Goal: Navigation & Orientation: Find specific page/section

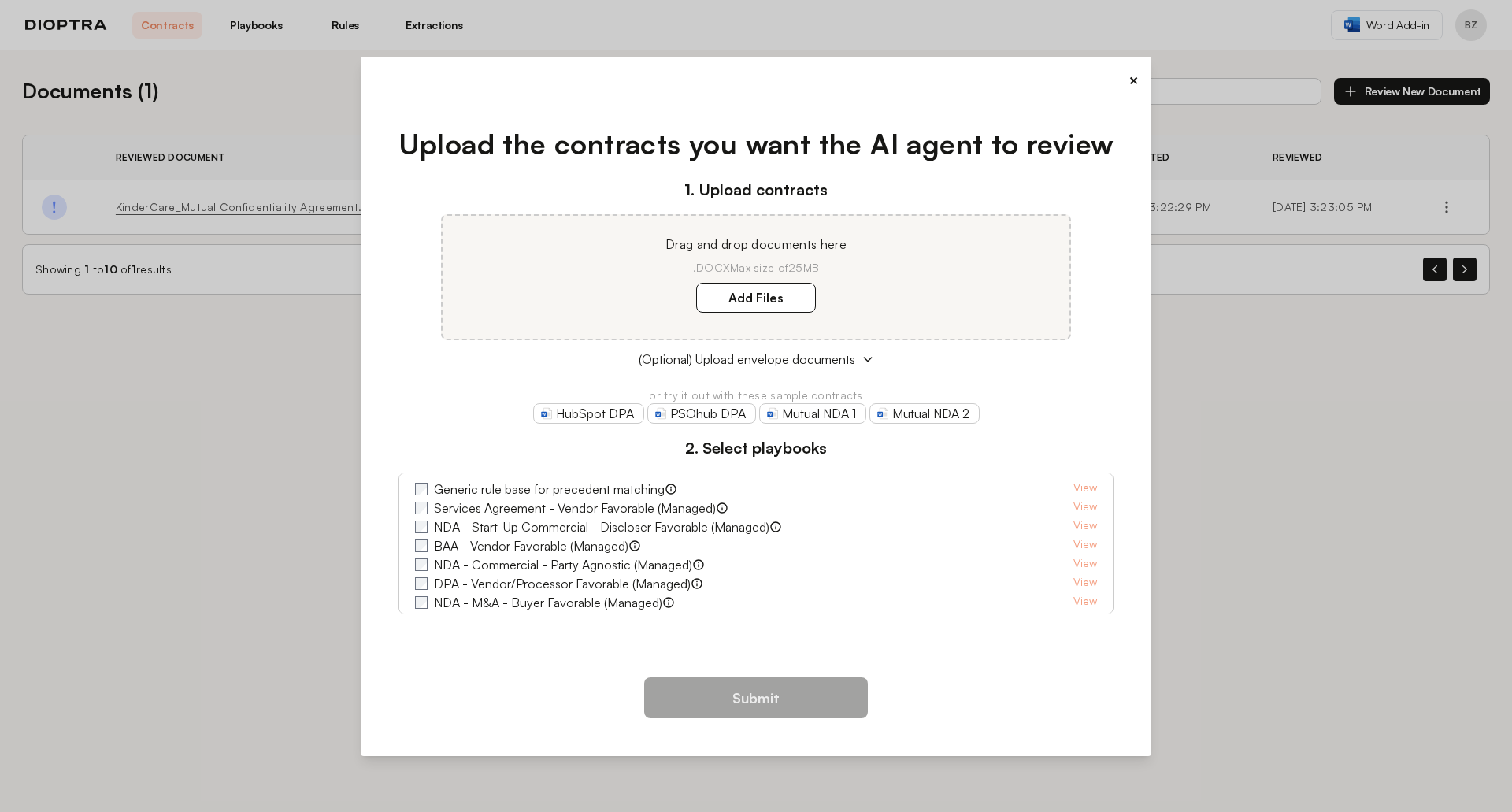
click at [1135, 73] on button "×" at bounding box center [1133, 80] width 10 height 22
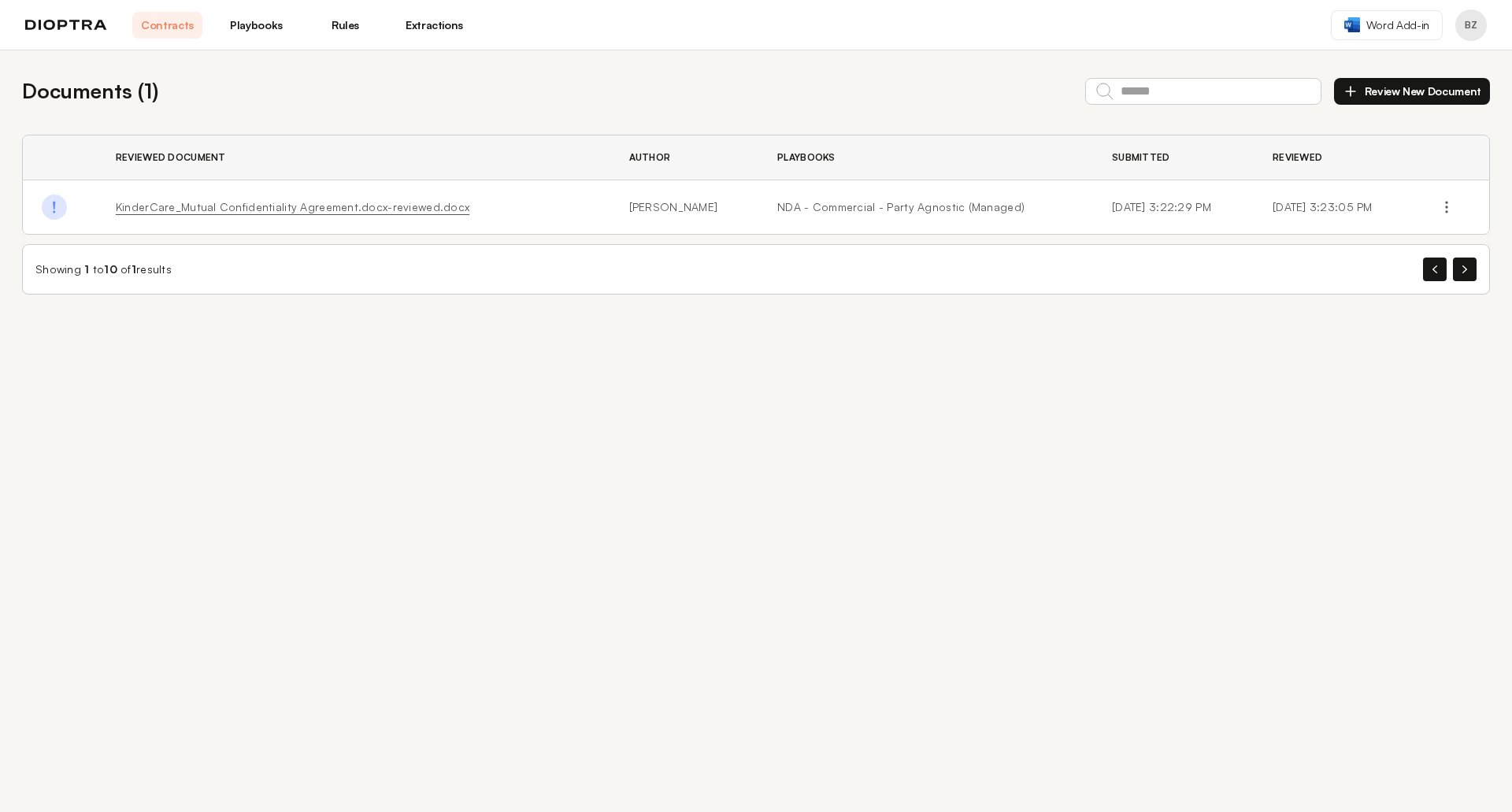
click at [264, 33] on link "Playbooks" at bounding box center [256, 25] width 70 height 27
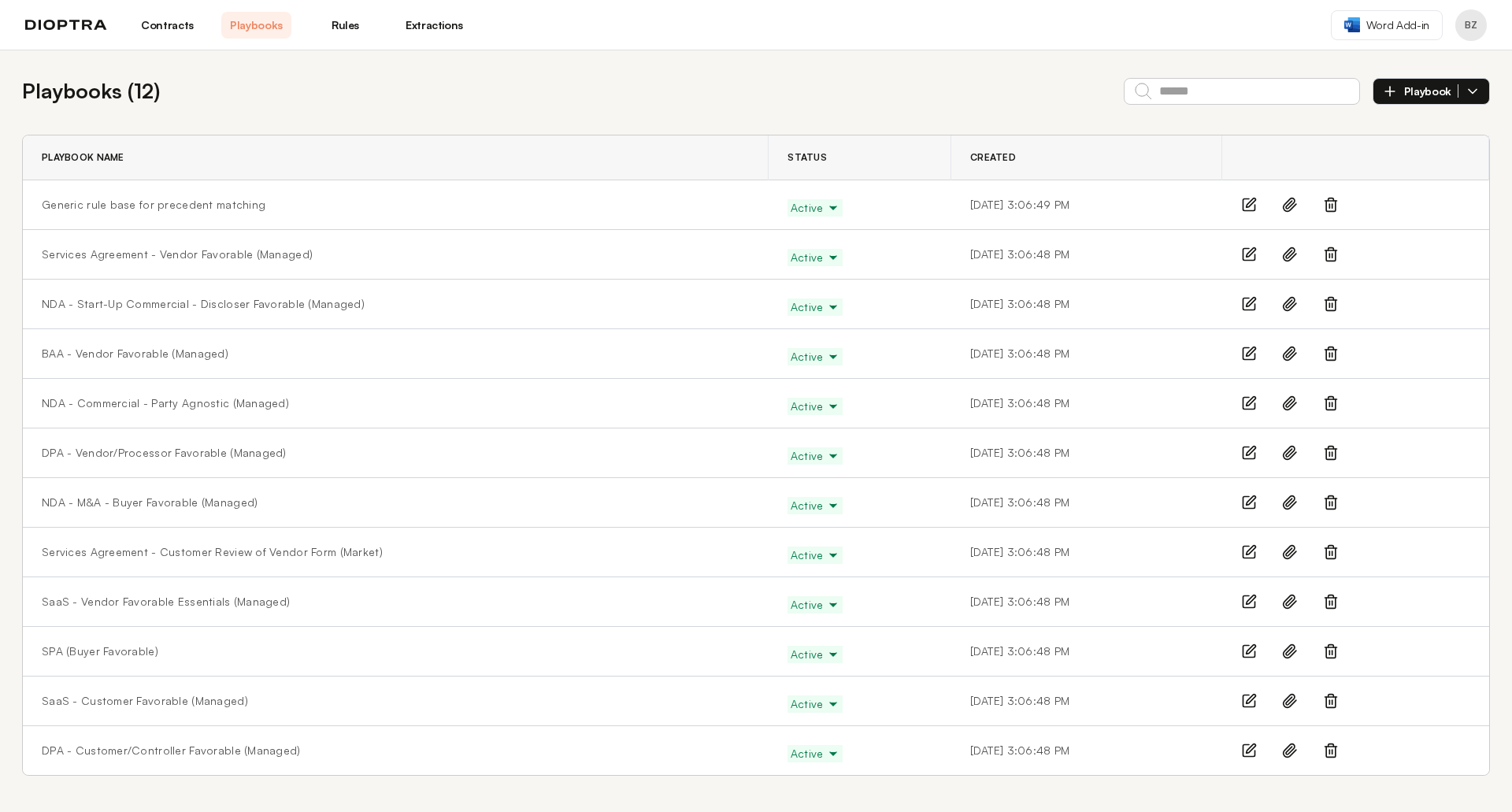
click at [445, 32] on link "Extractions" at bounding box center [434, 25] width 70 height 27
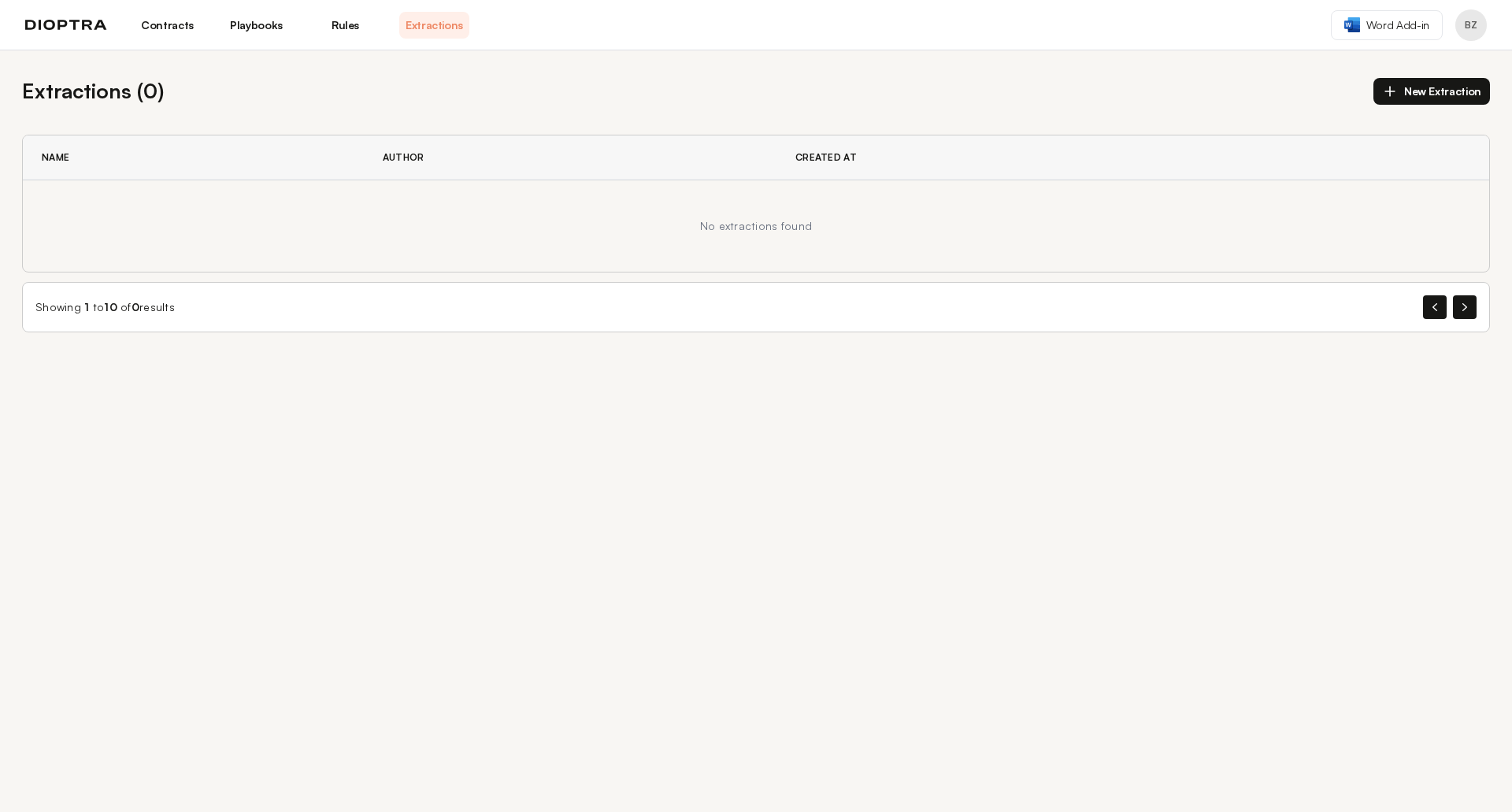
click at [323, 31] on link "Rules" at bounding box center [345, 25] width 70 height 27
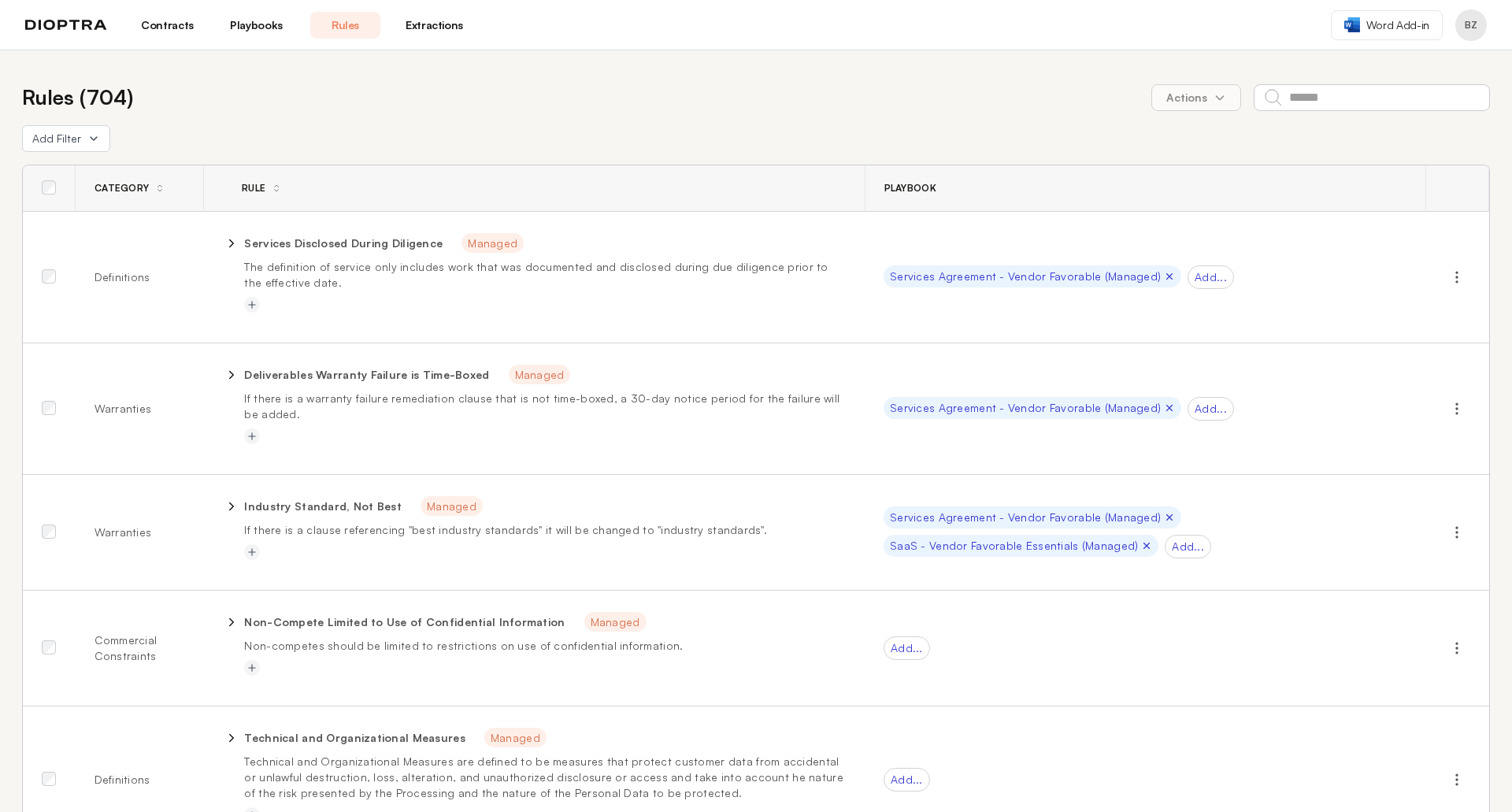
click at [167, 16] on link "Contracts" at bounding box center [167, 25] width 70 height 27
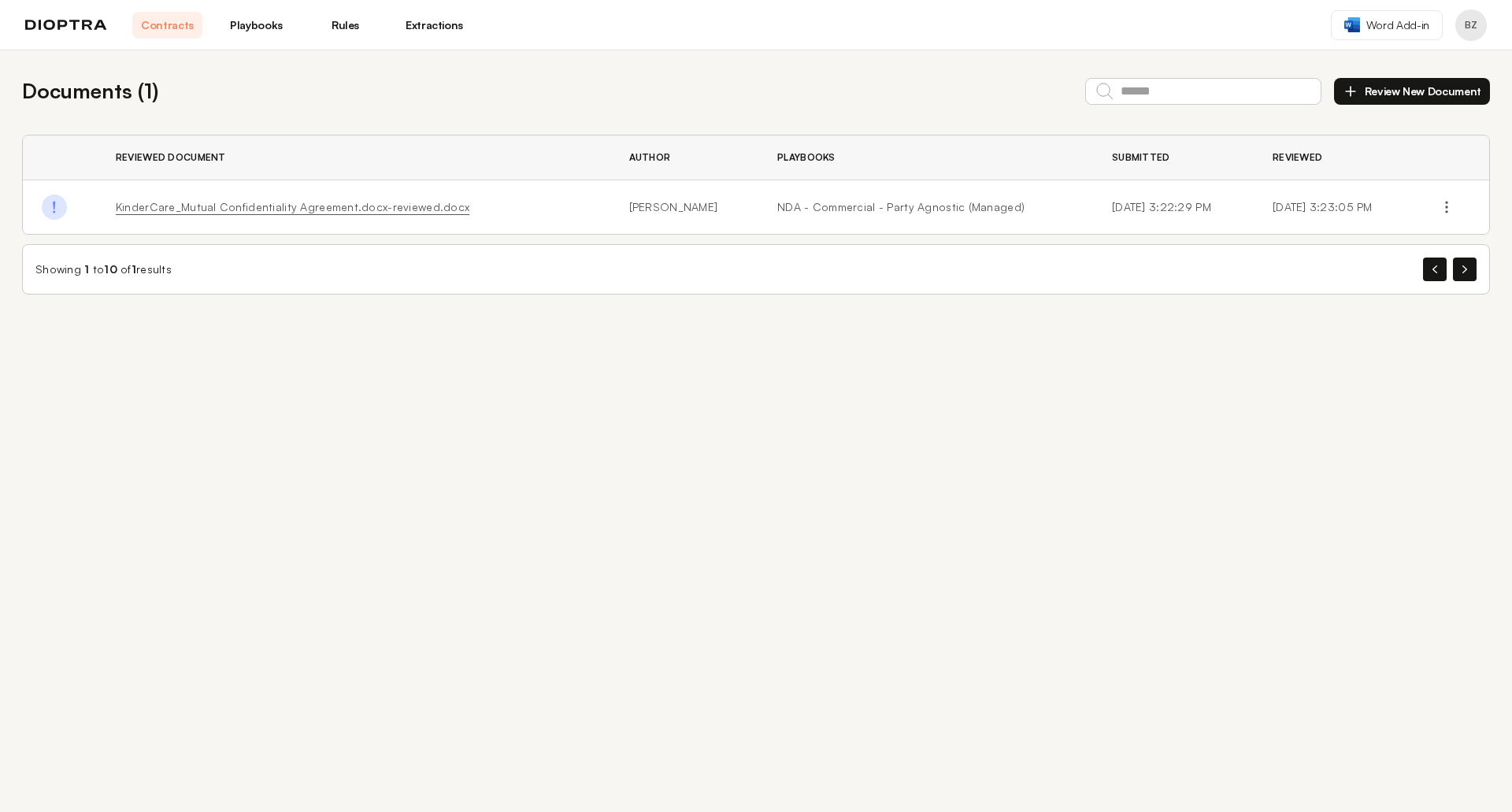
click at [314, 208] on link "KinderCare_Mutual Confidentiality Agreement.docx-reviewed.docx" at bounding box center [292, 206] width 354 height 13
click at [508, 373] on div "Documents ( 1 ) Review New Document Reviewed Document Author Playbooks Submitte…" at bounding box center [756, 431] width 1512 height 761
click at [269, 29] on link "Playbooks" at bounding box center [256, 25] width 70 height 27
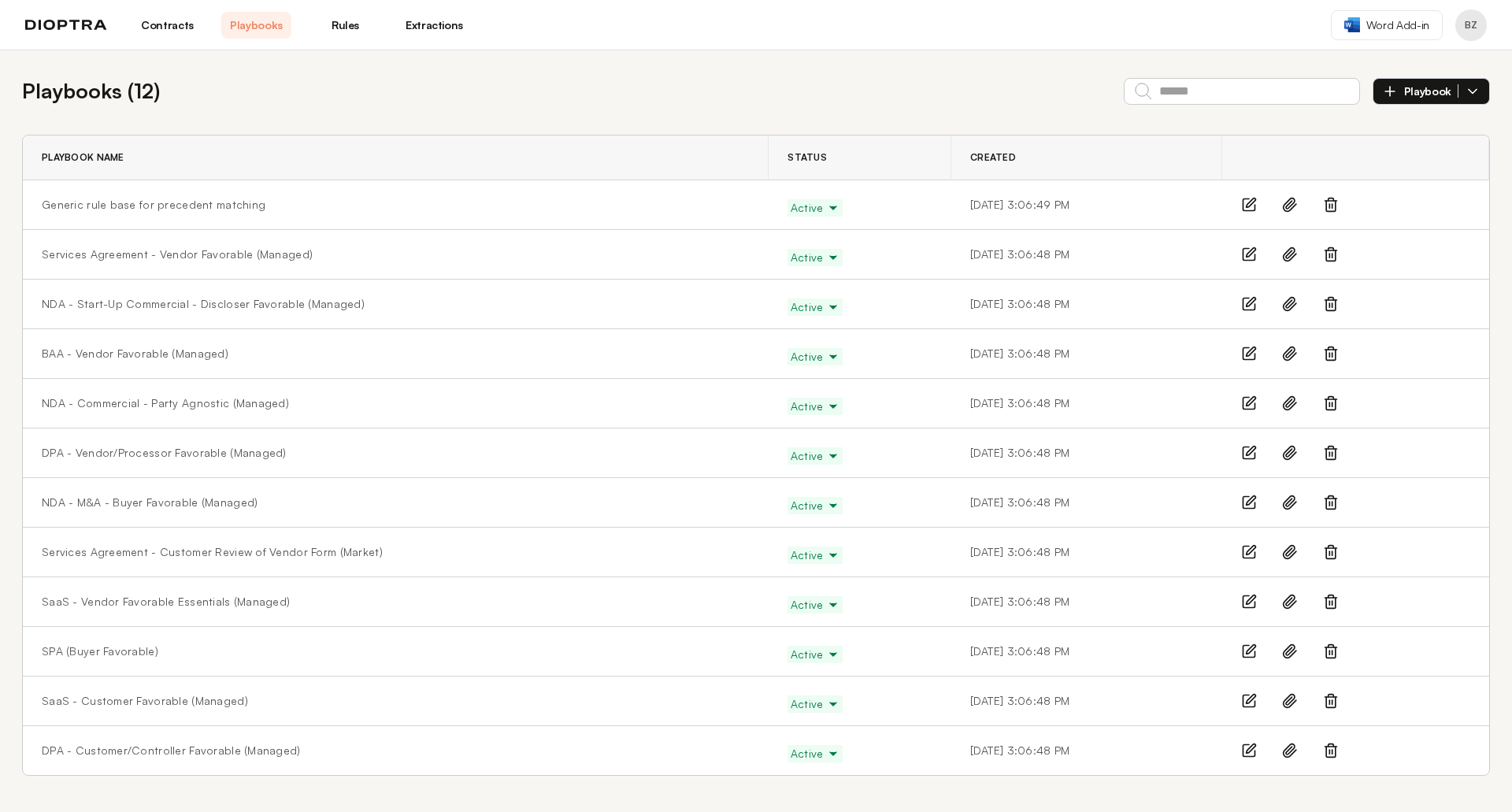
click at [336, 21] on link "Rules" at bounding box center [345, 25] width 70 height 27
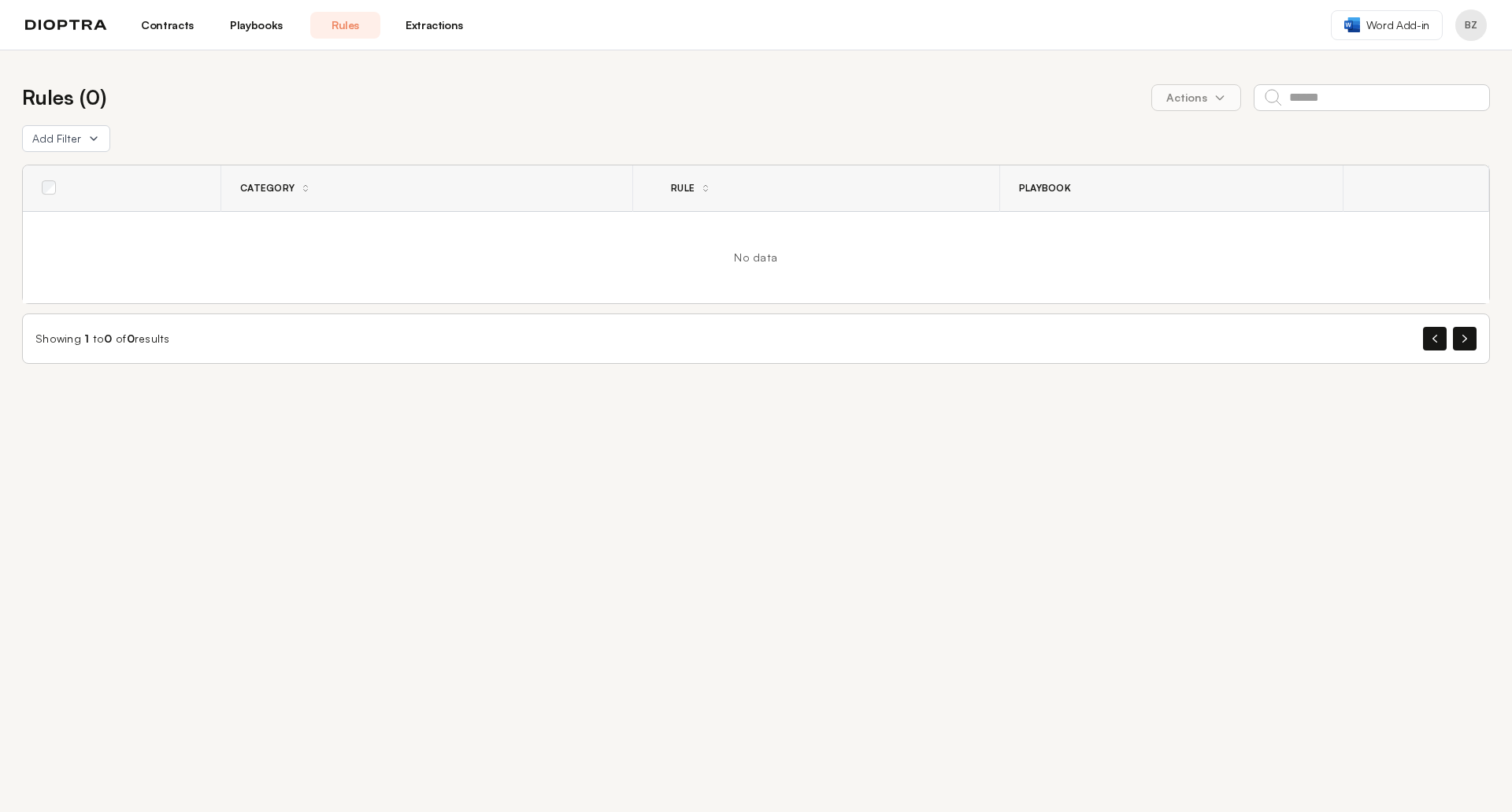
click at [448, 26] on link "Extractions" at bounding box center [434, 25] width 70 height 27
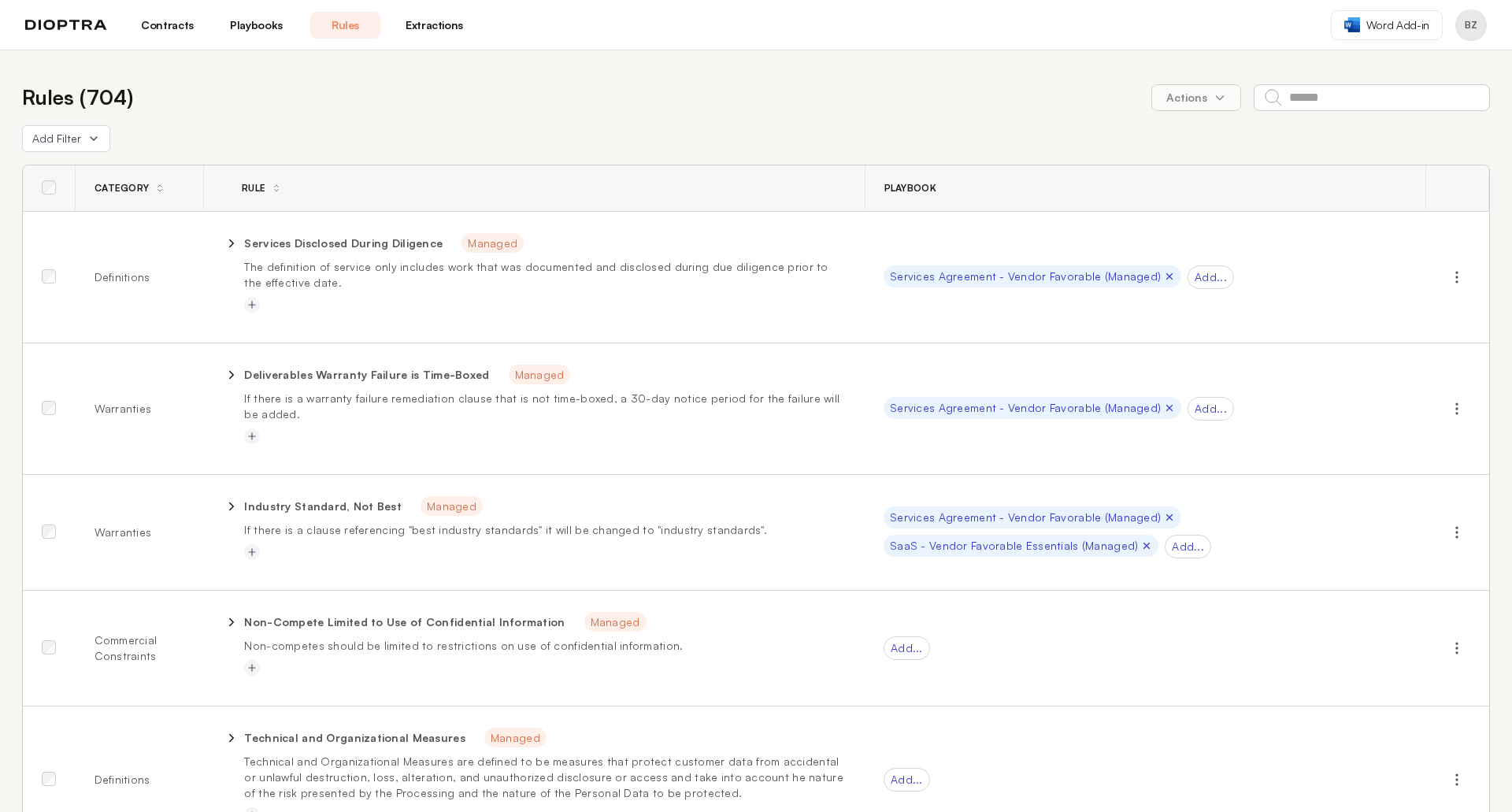
click at [448, 26] on link "Extractions" at bounding box center [434, 25] width 70 height 27
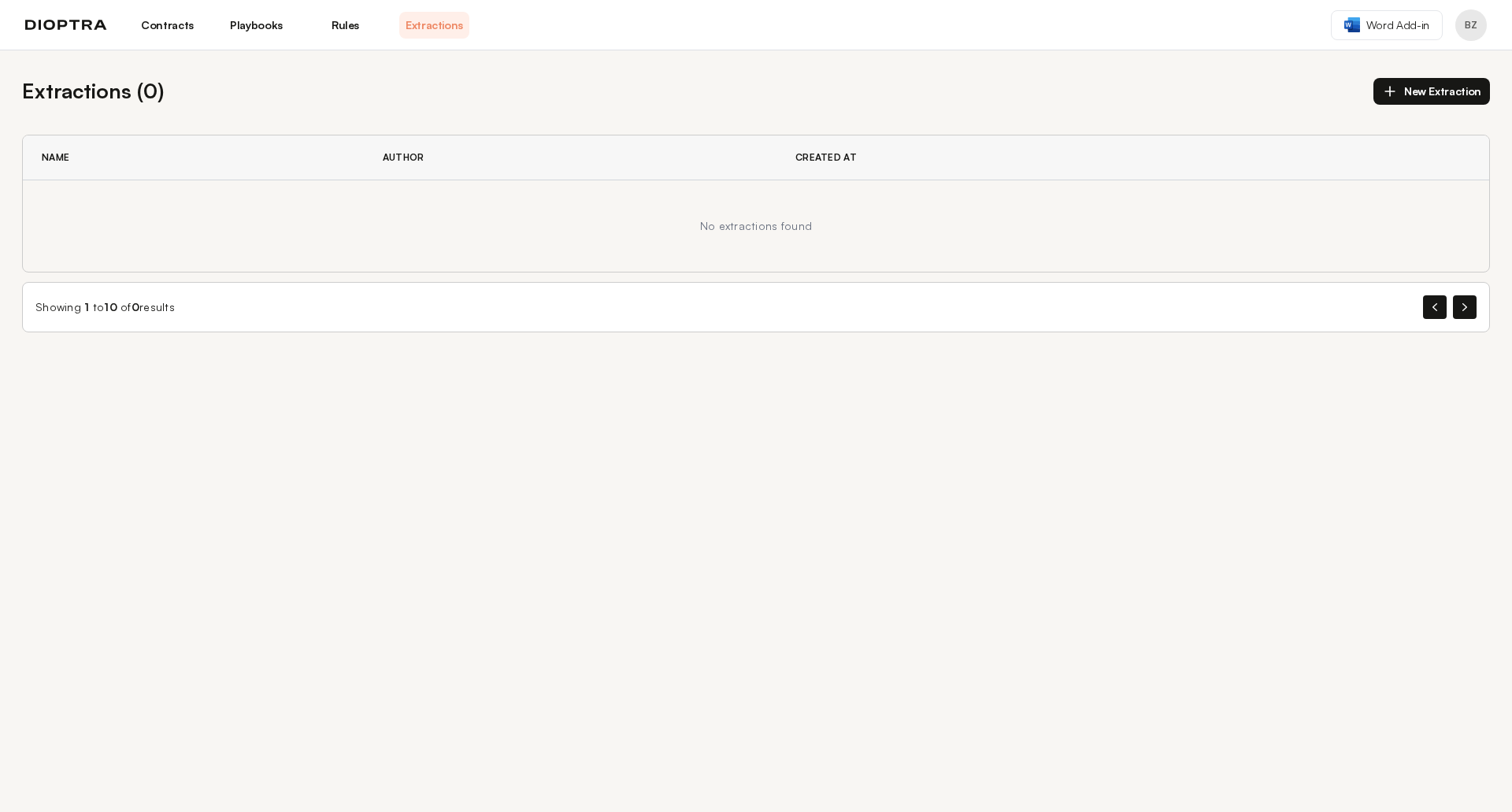
click at [86, 34] on div "Contracts Playbooks Rules Extractions" at bounding box center [247, 25] width 444 height 27
click at [87, 21] on img at bounding box center [65, 25] width 82 height 11
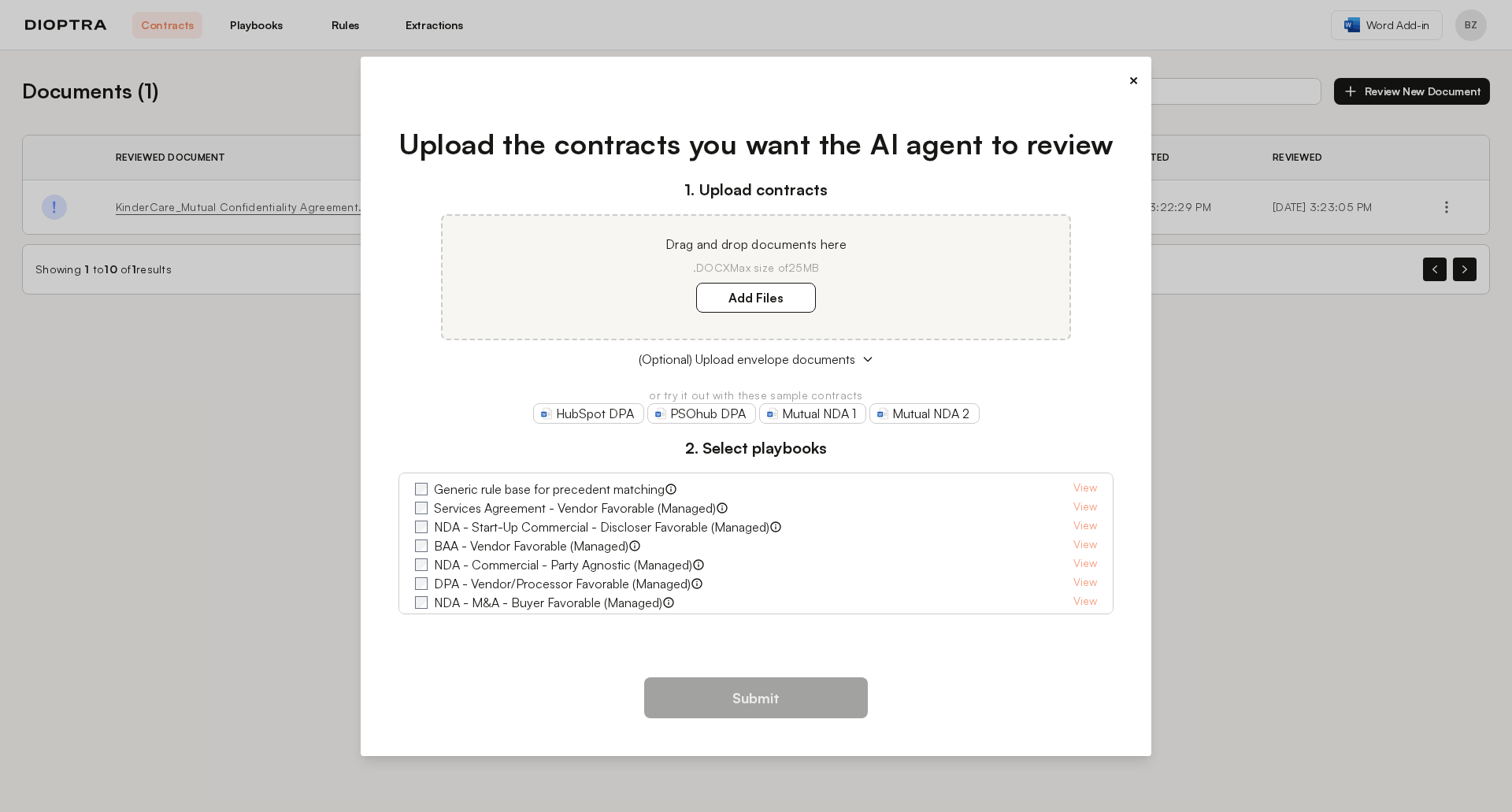
click at [1130, 81] on button "×" at bounding box center [1133, 80] width 10 height 22
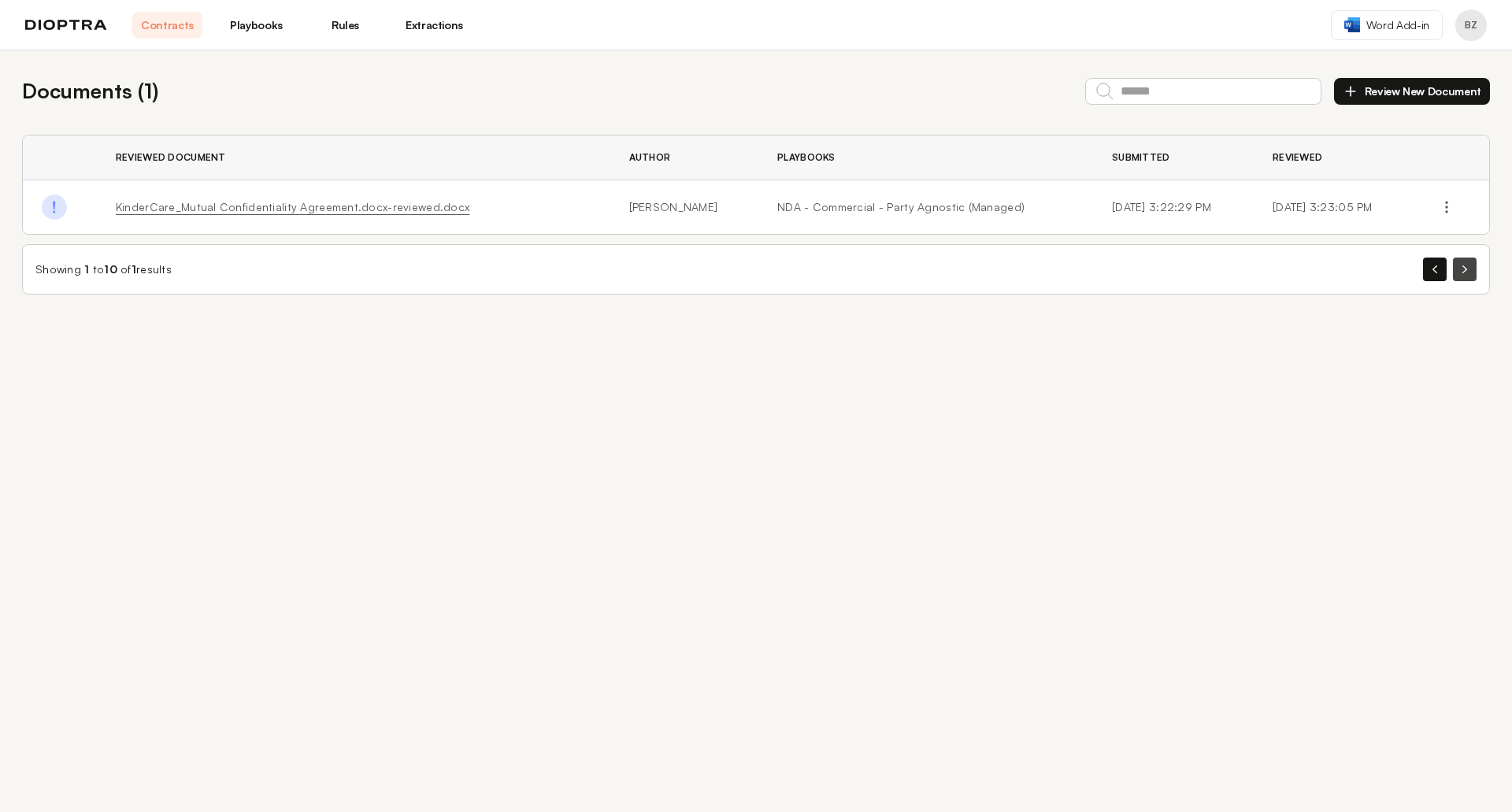
click at [1309, 271] on button "button" at bounding box center [1464, 270] width 24 height 24
click at [1309, 277] on button "button" at bounding box center [1435, 270] width 24 height 24
click at [261, 21] on link "Playbooks" at bounding box center [256, 25] width 70 height 27
